Goal: Task Accomplishment & Management: Manage account settings

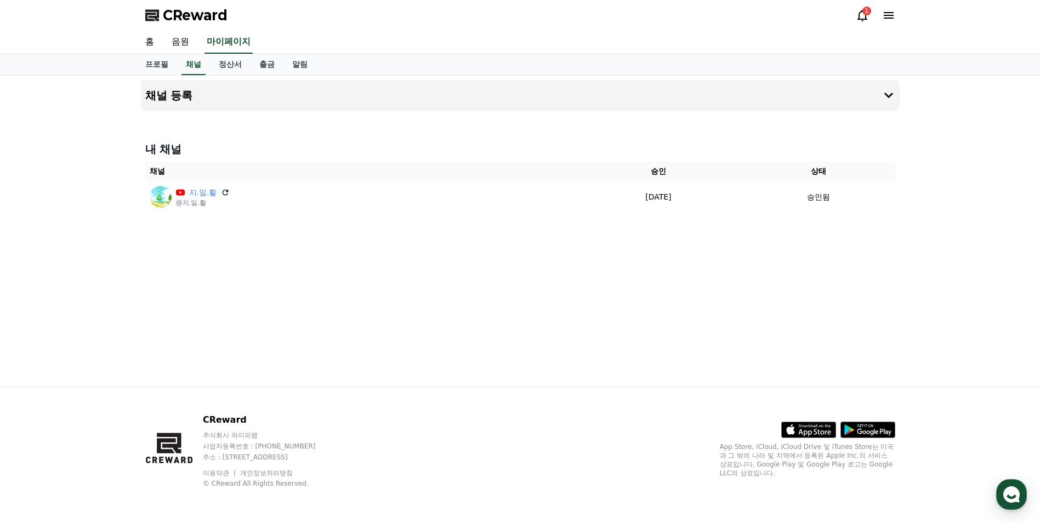
click at [861, 11] on icon at bounding box center [862, 16] width 10 height 12
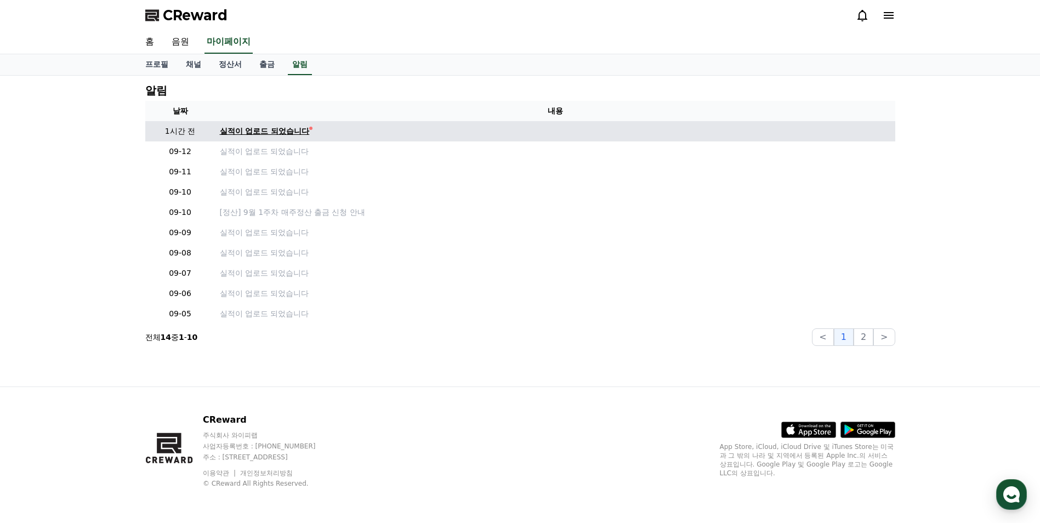
click at [305, 129] on div "실적이 업로드 되었습니다" at bounding box center [265, 132] width 90 height 12
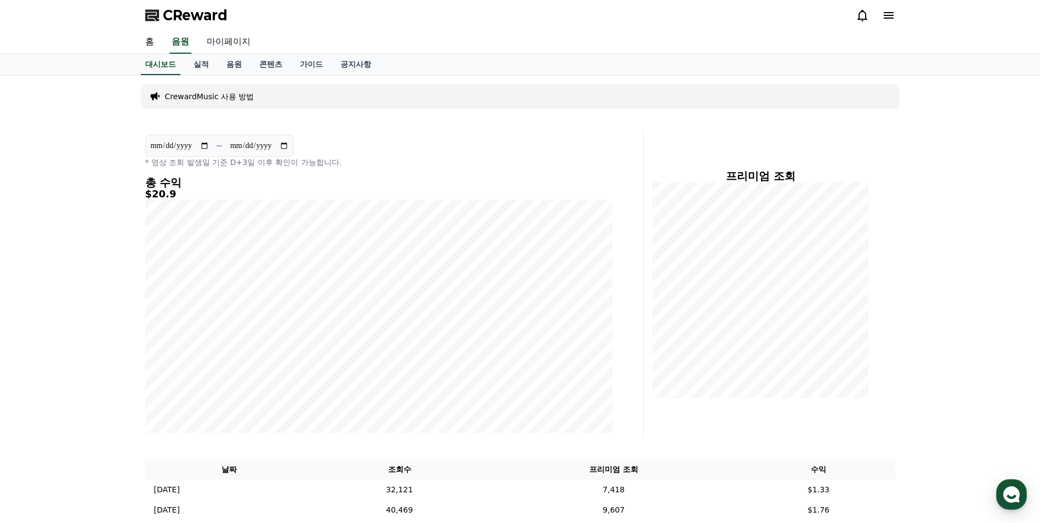
click at [223, 42] on link "마이페이지" at bounding box center [228, 42] width 61 height 23
select select "**********"
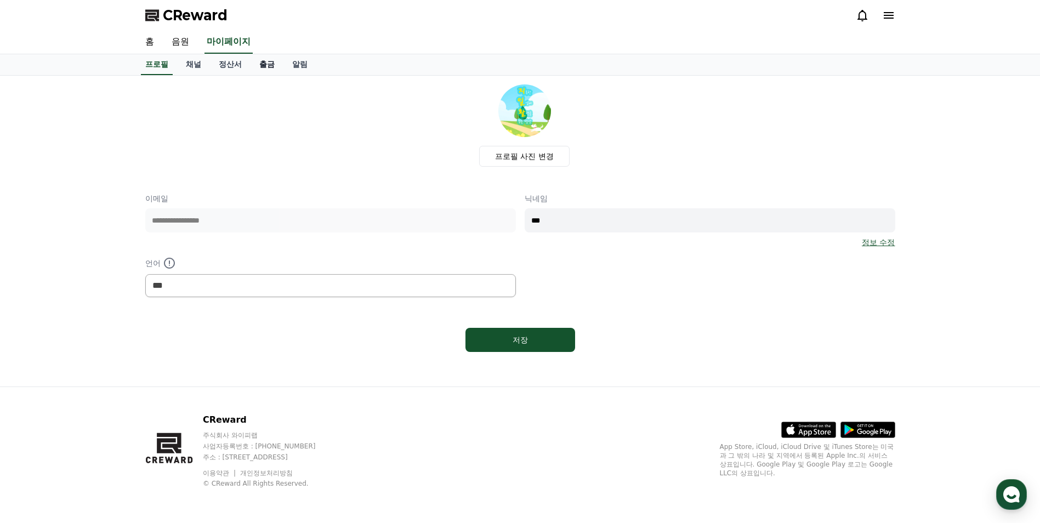
click at [264, 66] on link "출금" at bounding box center [266, 64] width 33 height 21
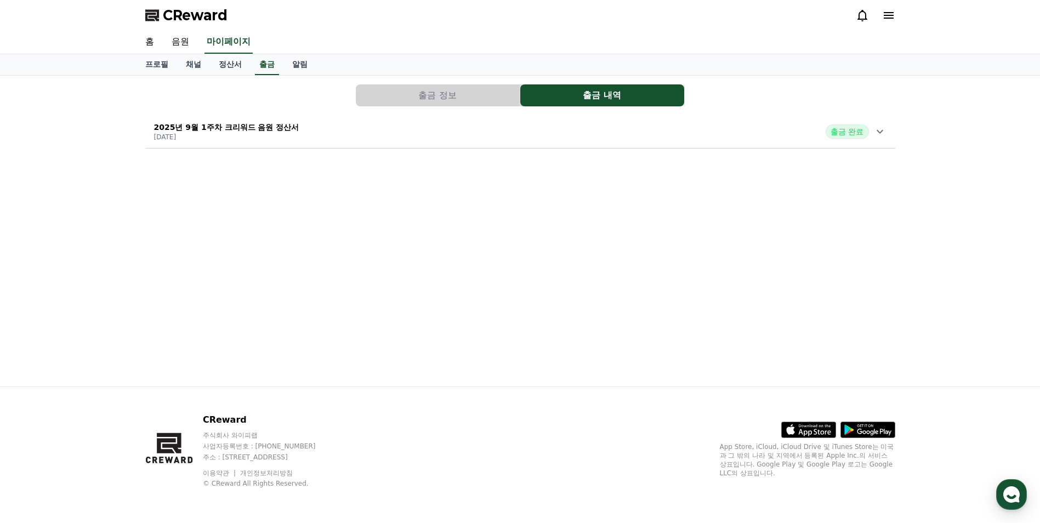
click at [878, 130] on icon at bounding box center [879, 131] width 13 height 13
click at [298, 67] on link "알림" at bounding box center [299, 64] width 33 height 21
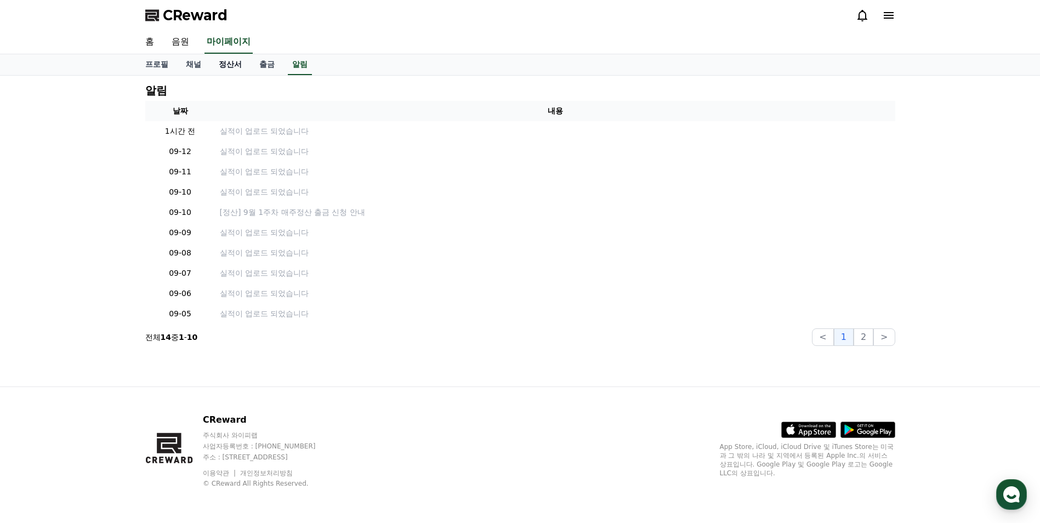
click at [239, 66] on link "정산서" at bounding box center [230, 64] width 41 height 21
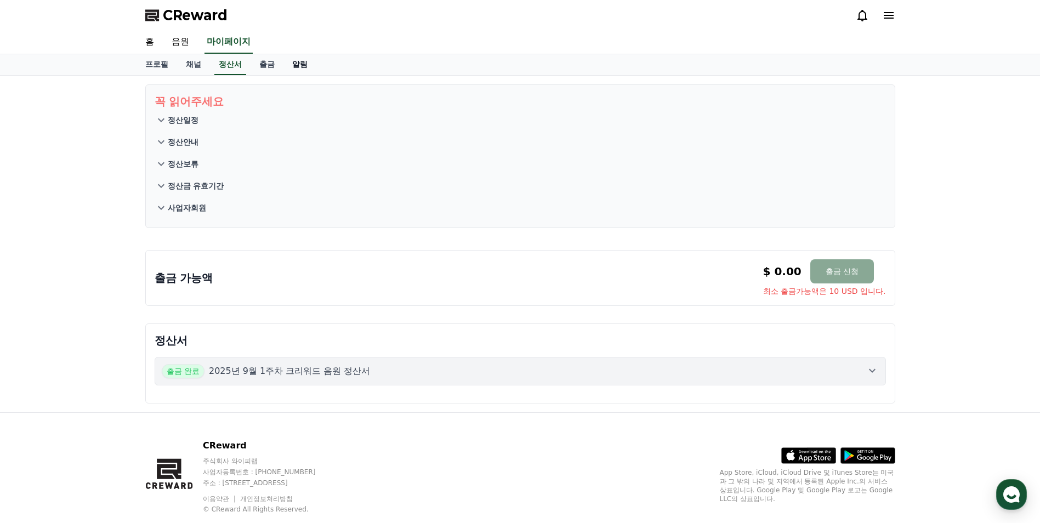
click at [300, 63] on link "알림" at bounding box center [299, 64] width 33 height 21
